Goal: Information Seeking & Learning: Learn about a topic

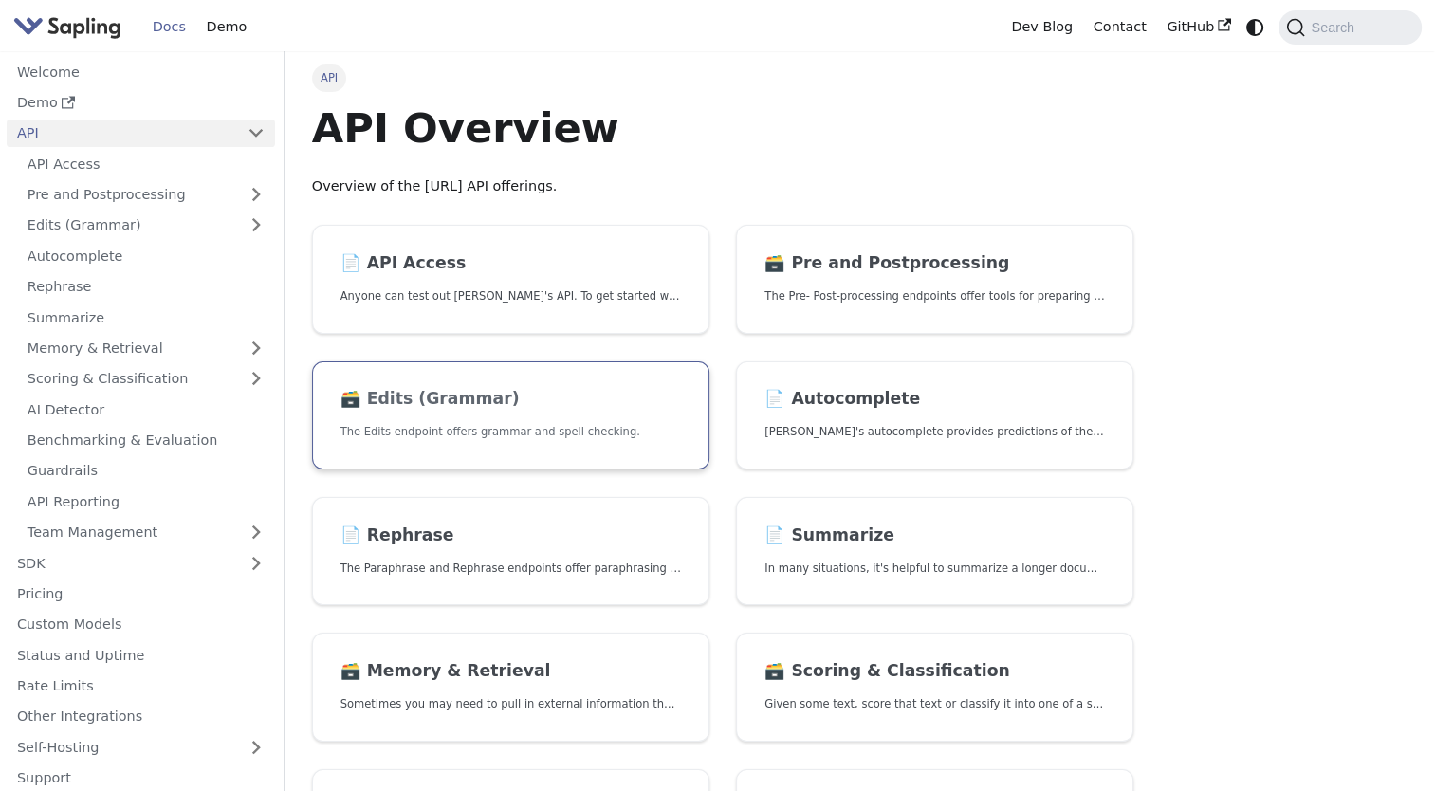
drag, startPoint x: 0, startPoint y: 0, endPoint x: 416, endPoint y: 373, distance: 558.7
click at [416, 373] on link "🗃️ Edits (Grammar) The Edits endpoint offers grammar and spell checking." at bounding box center [510, 415] width 397 height 109
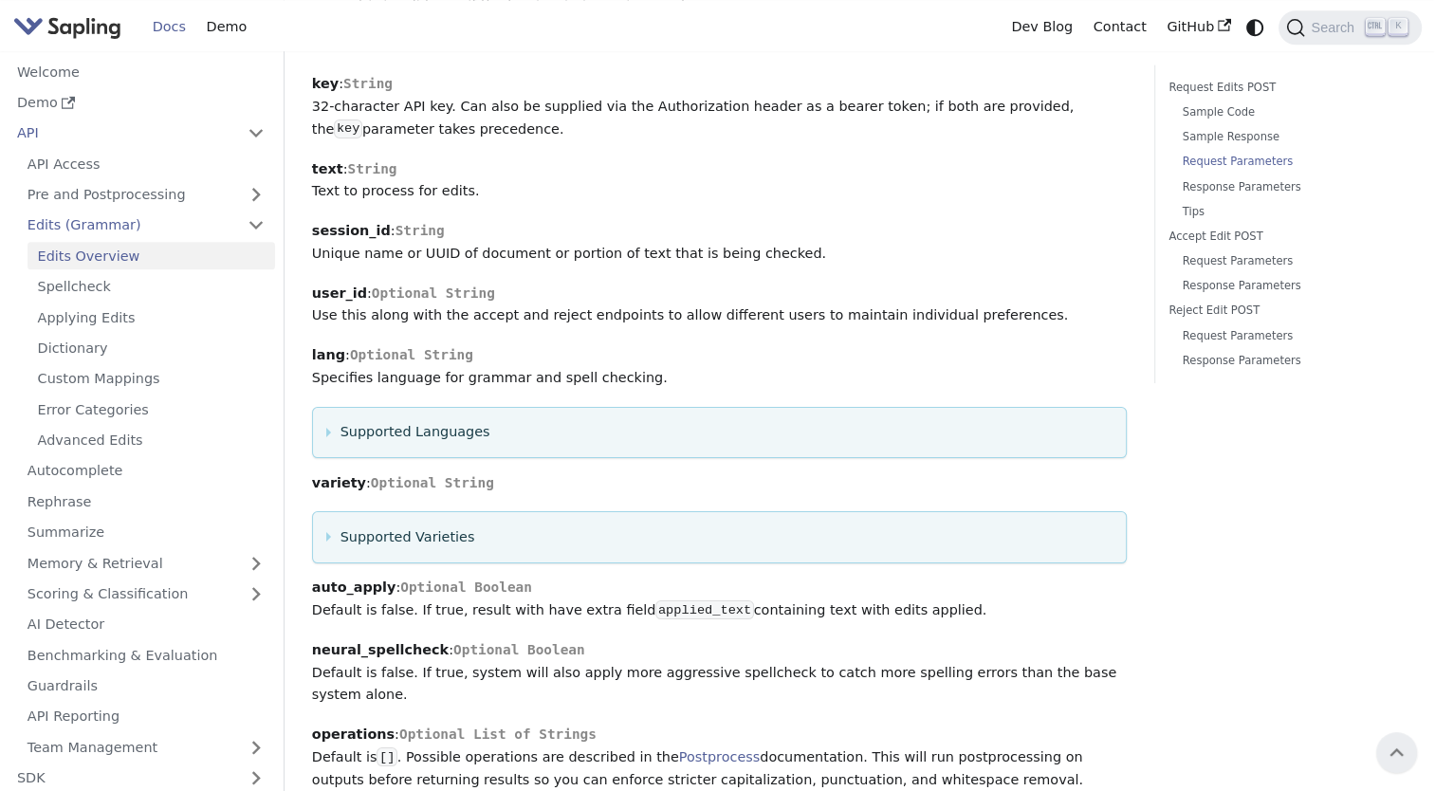
scroll to position [1483, 0]
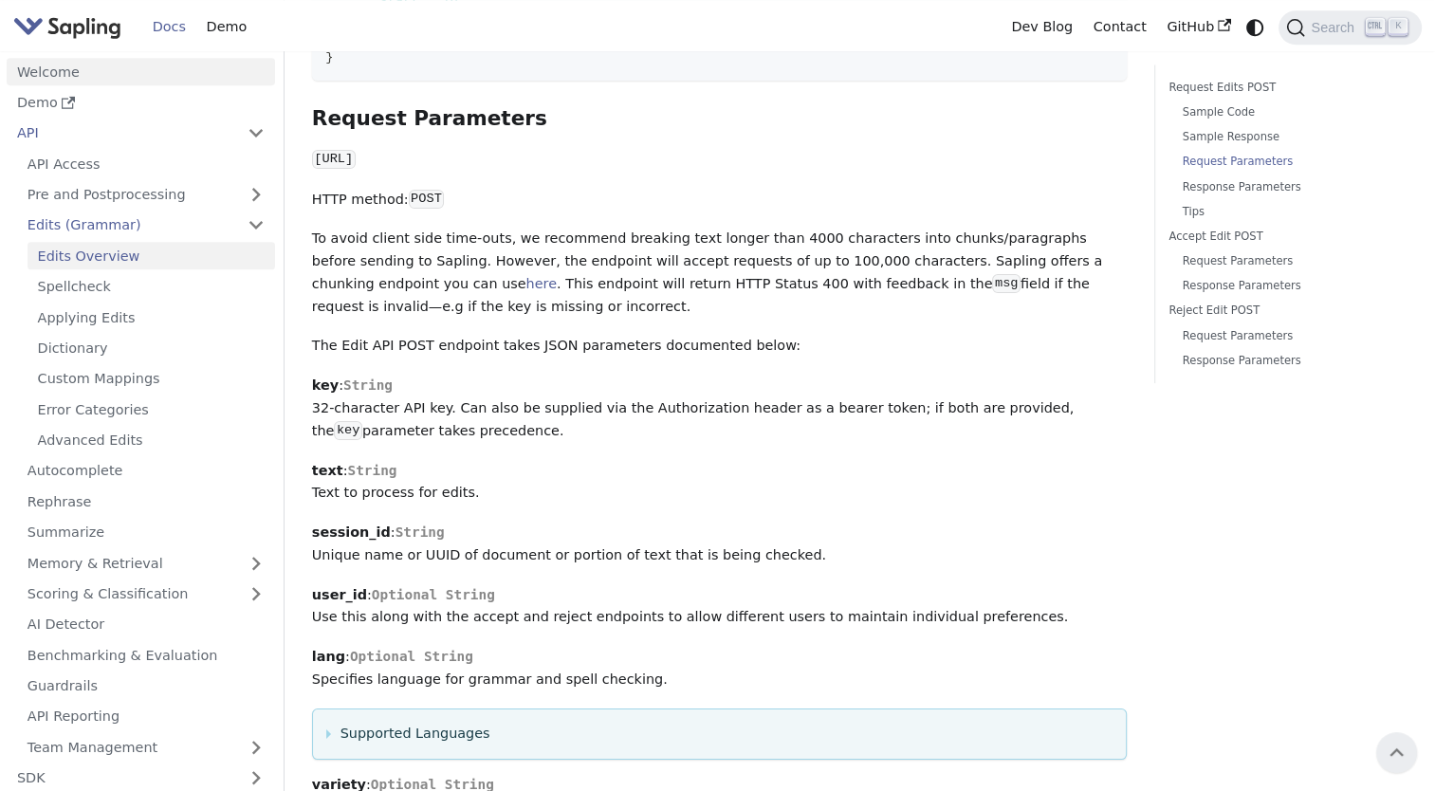
click at [103, 79] on link "Welcome" at bounding box center [141, 71] width 268 height 27
